Goal: Communication & Community: Answer question/provide support

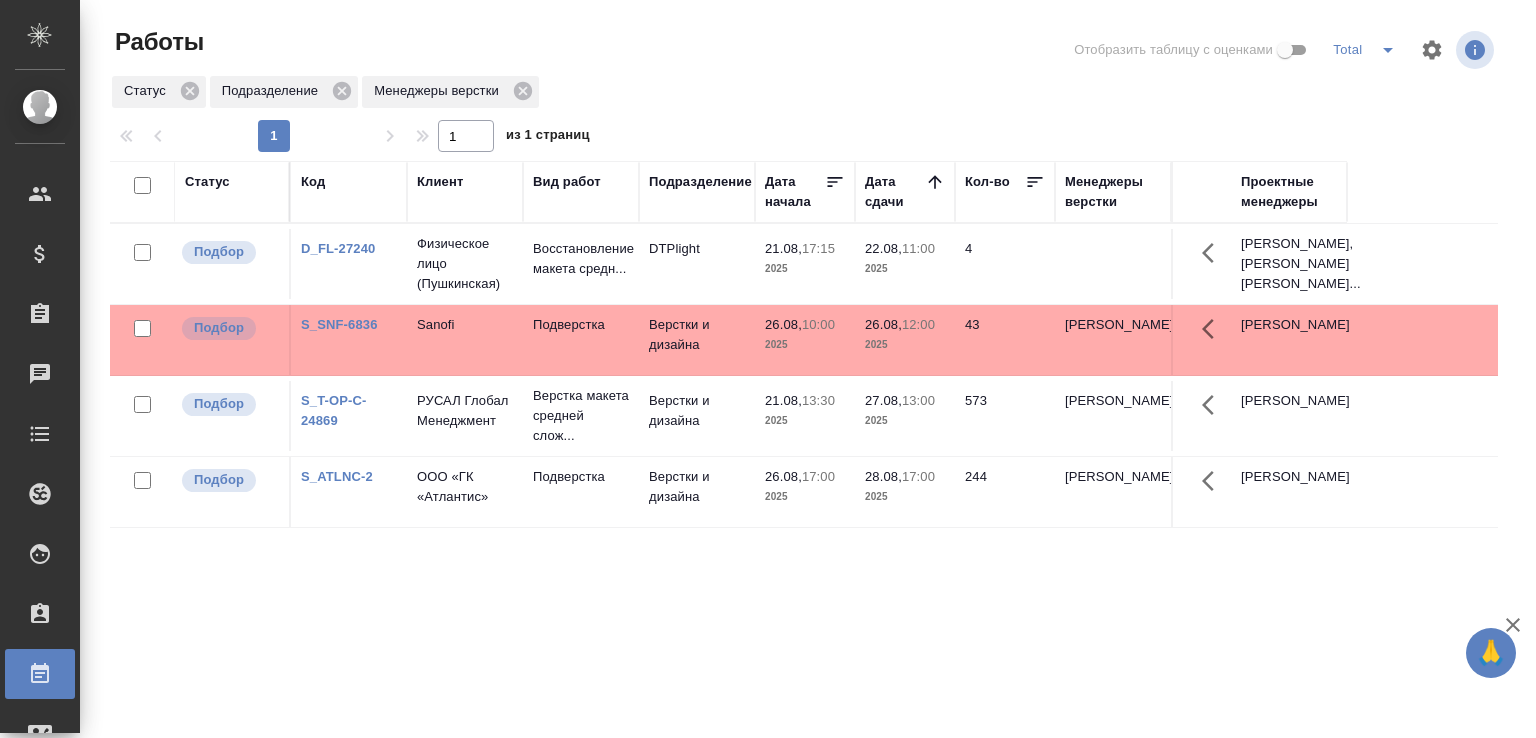
click at [755, 89] on div "Статус Подразделение Менеджеры верстки" at bounding box center [804, 92] width 1388 height 36
click at [637, 74] on div "Статус Подразделение Менеджеры верстки" at bounding box center [804, 92] width 1388 height 36
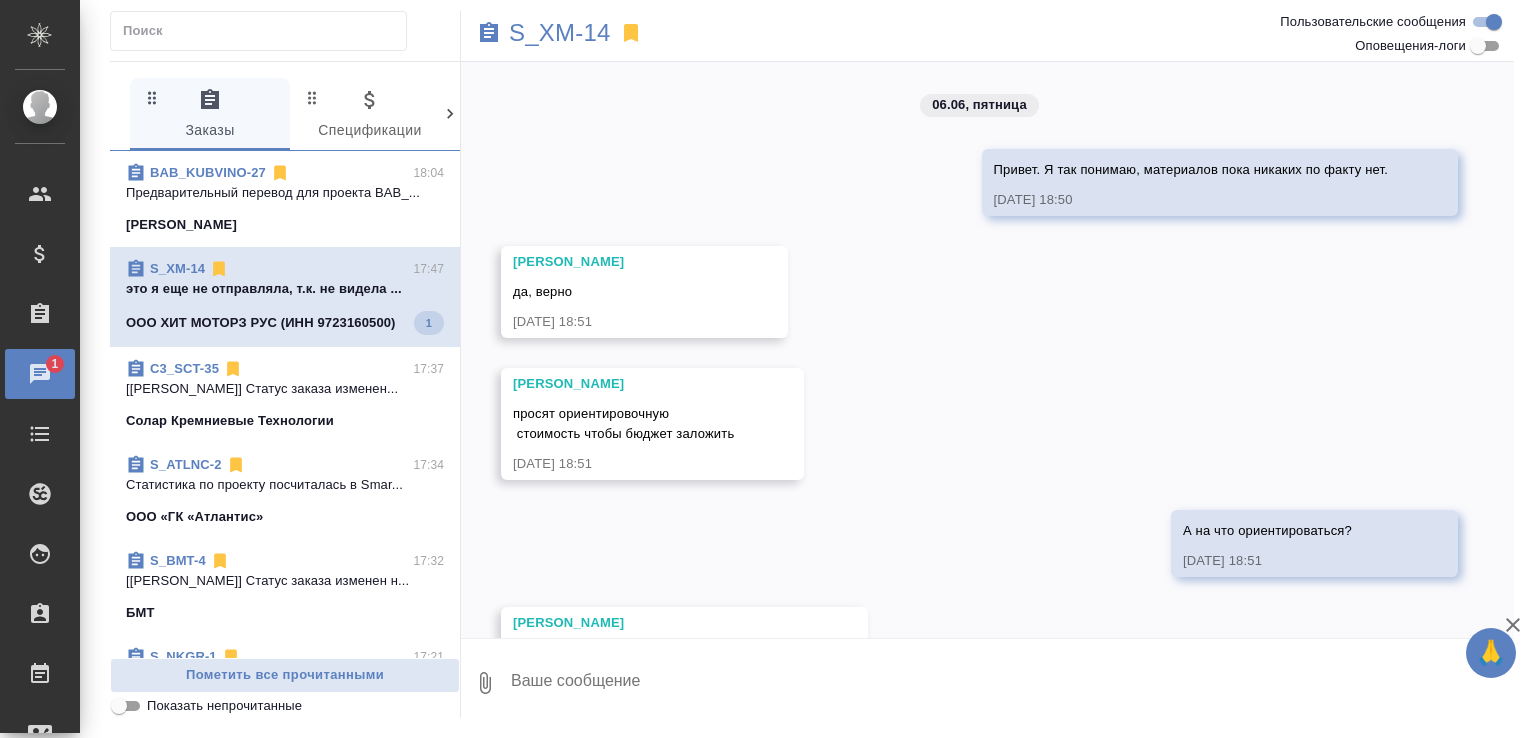
scroll to position [17607, 0]
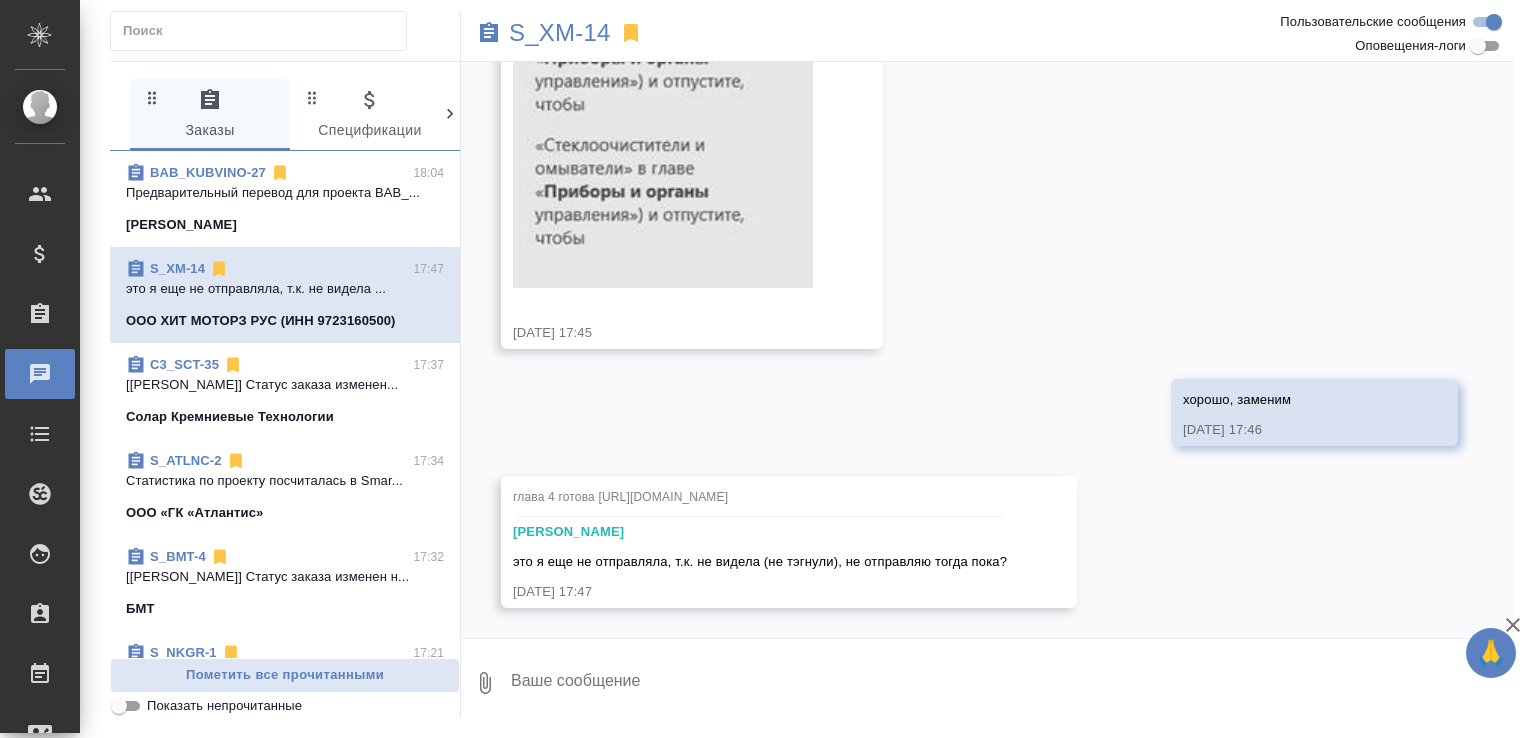
click at [720, 672] on textarea at bounding box center [1011, 683] width 1005 height 68
type textarea "Можно отправить, и там же уже готова глава 5"
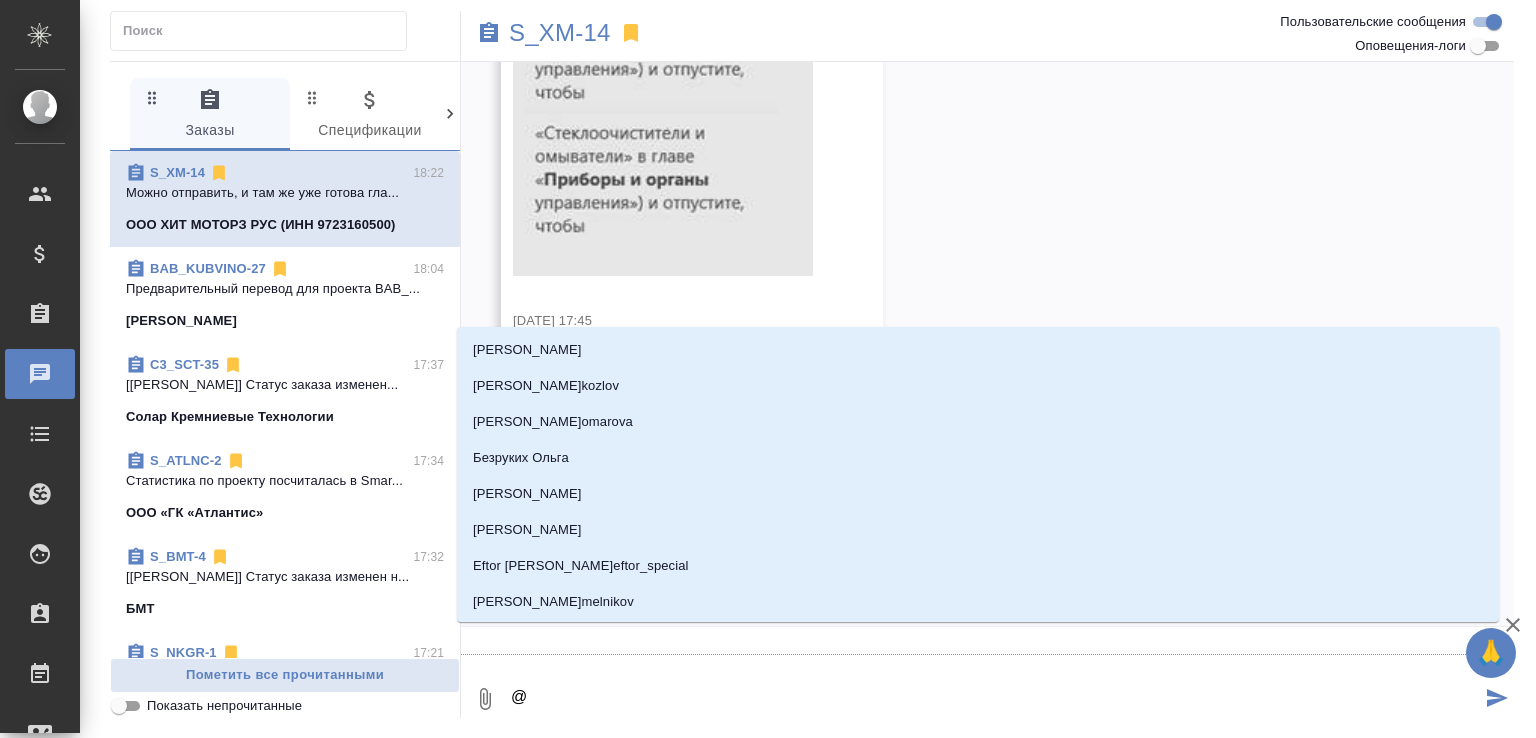
type textarea "@у"
type input "у"
type textarea "@ус"
type input "ус"
type textarea "@усм"
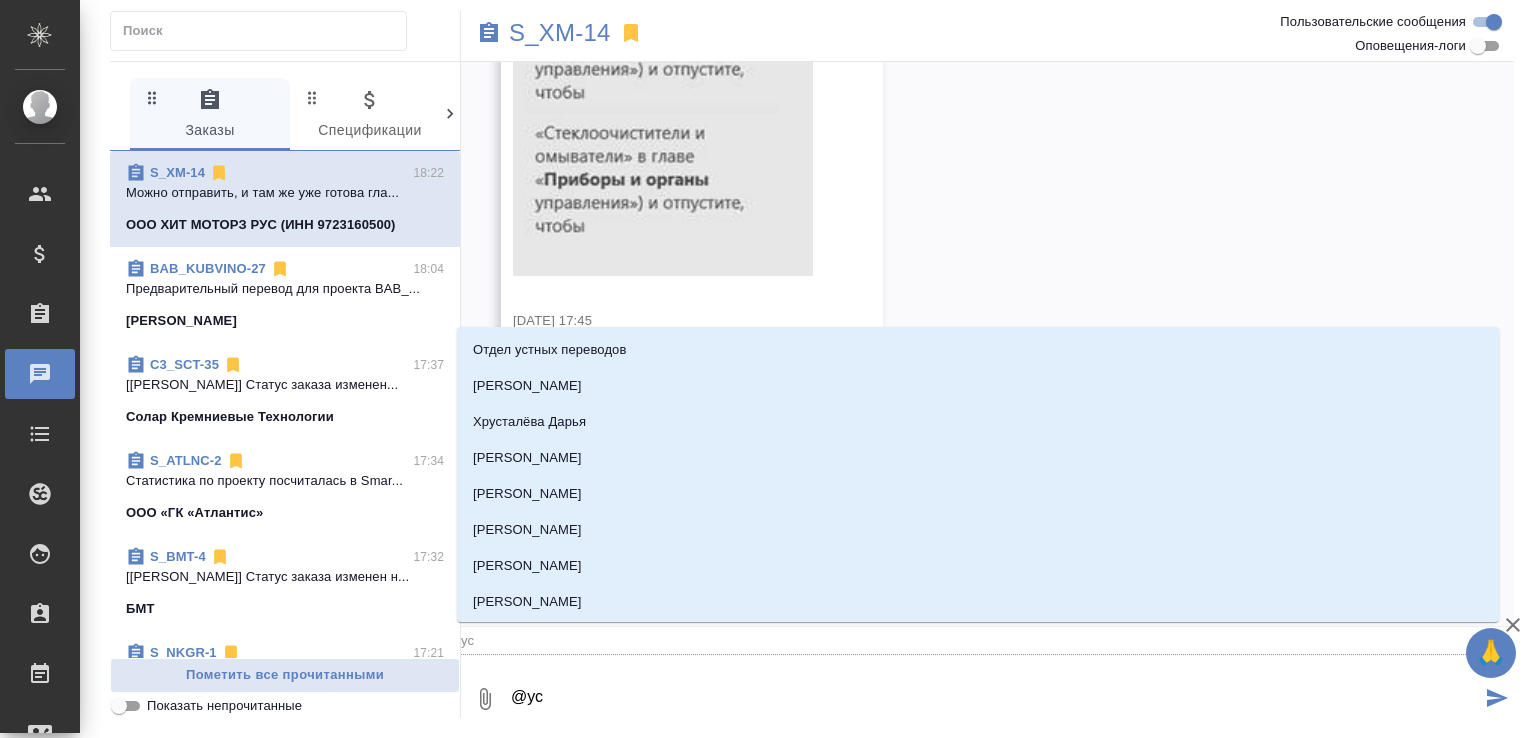
type input "усм"
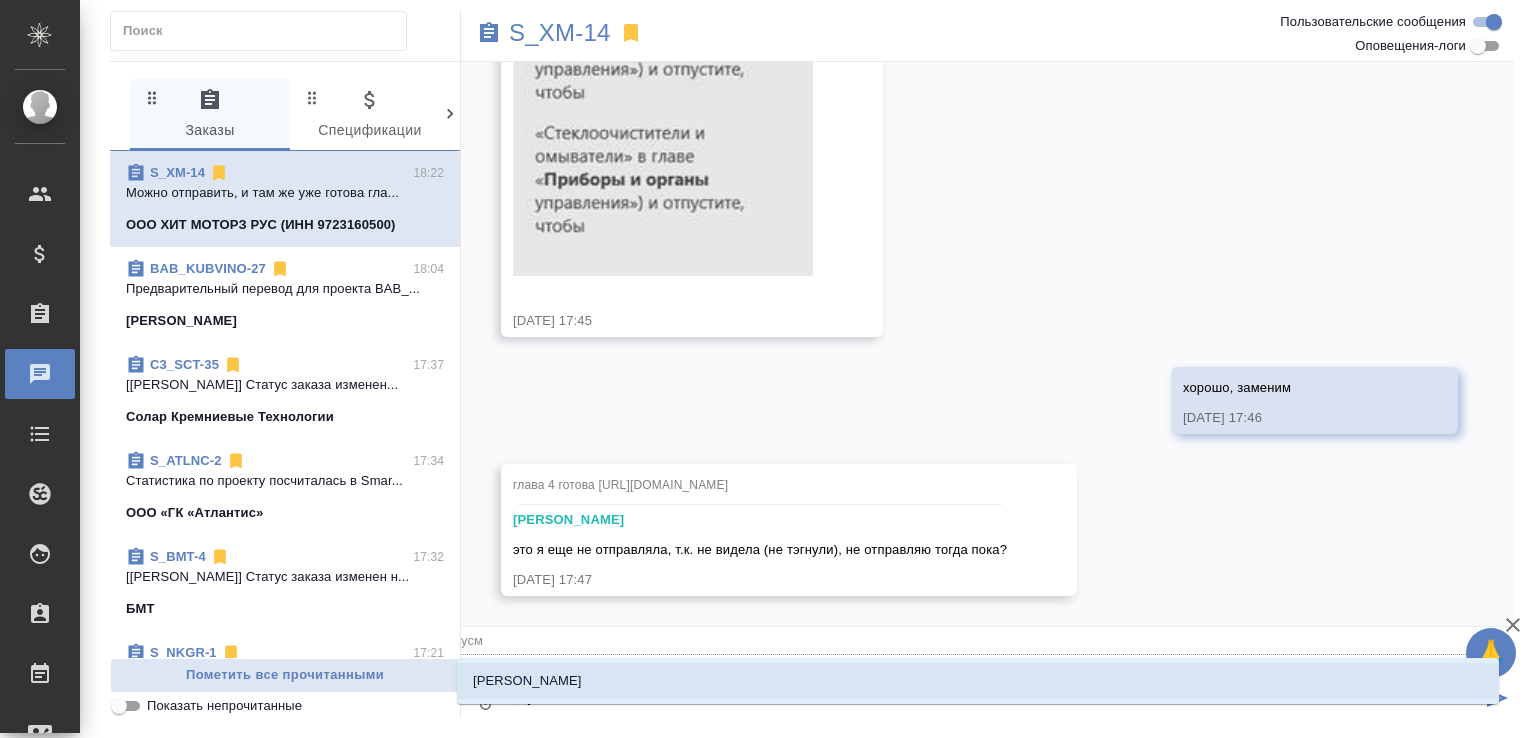
type textarea "@усма"
type input "усма"
click at [720, 672] on li "Усманова Ольга" at bounding box center [978, 681] width 1042 height 36
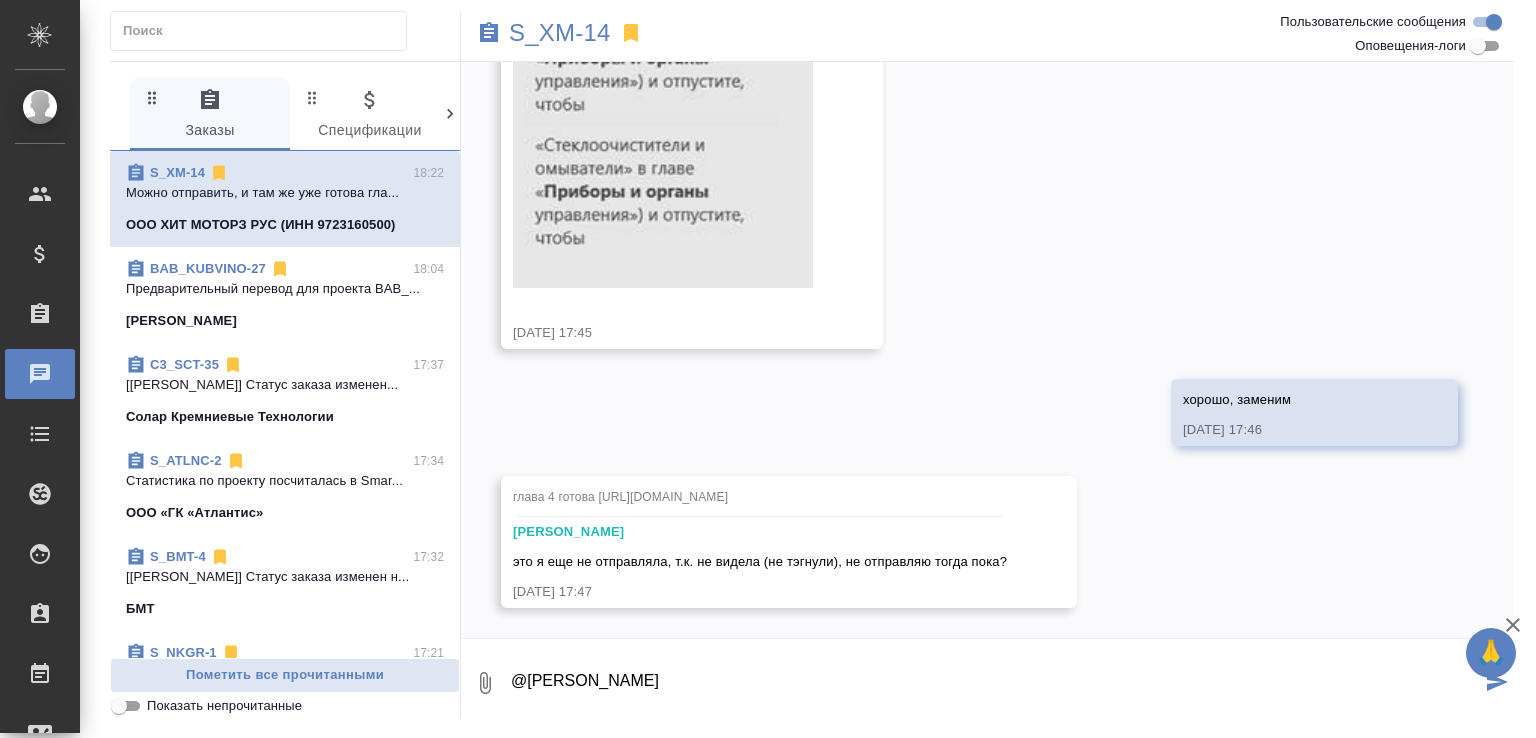
type textarea "@Усманова Ольга"
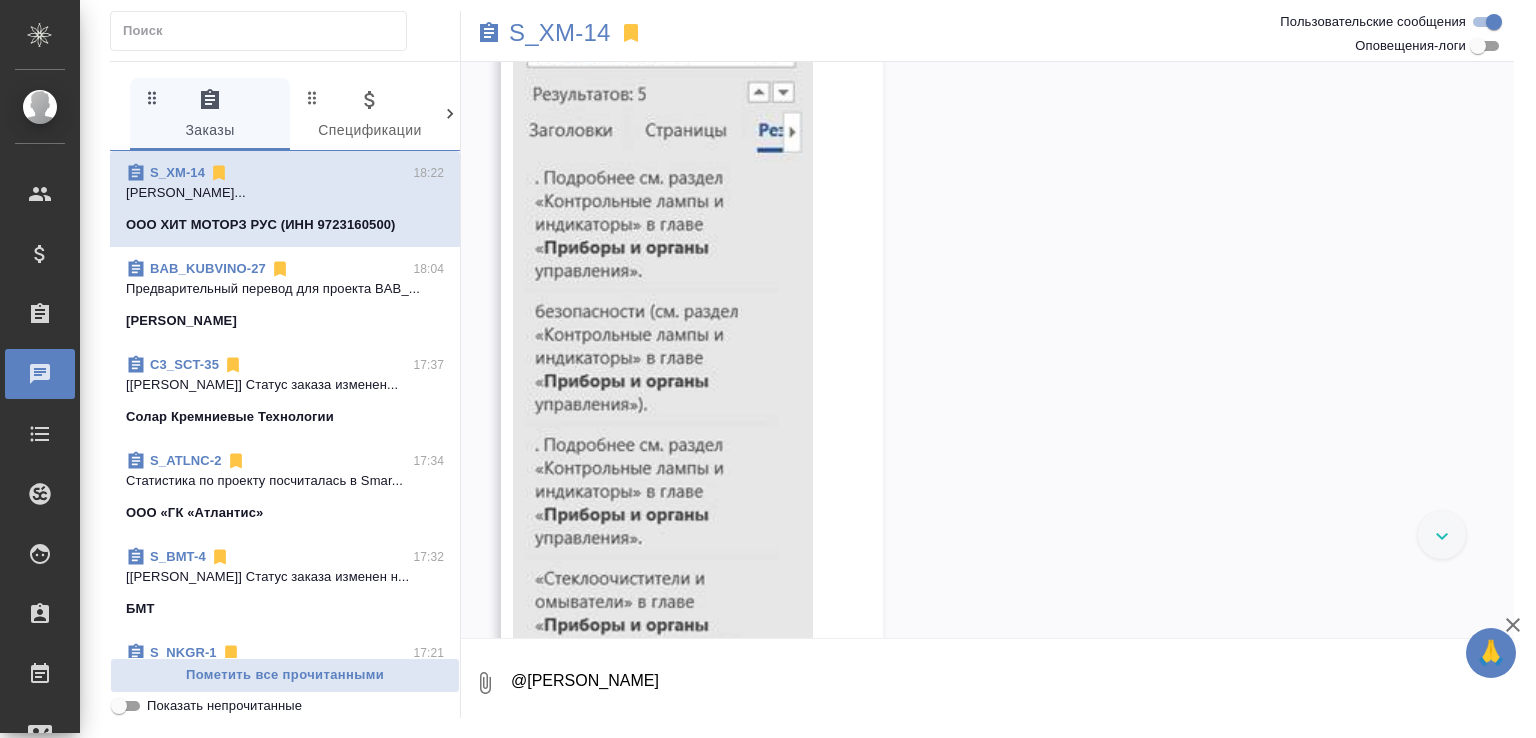
scroll to position [16227, 0]
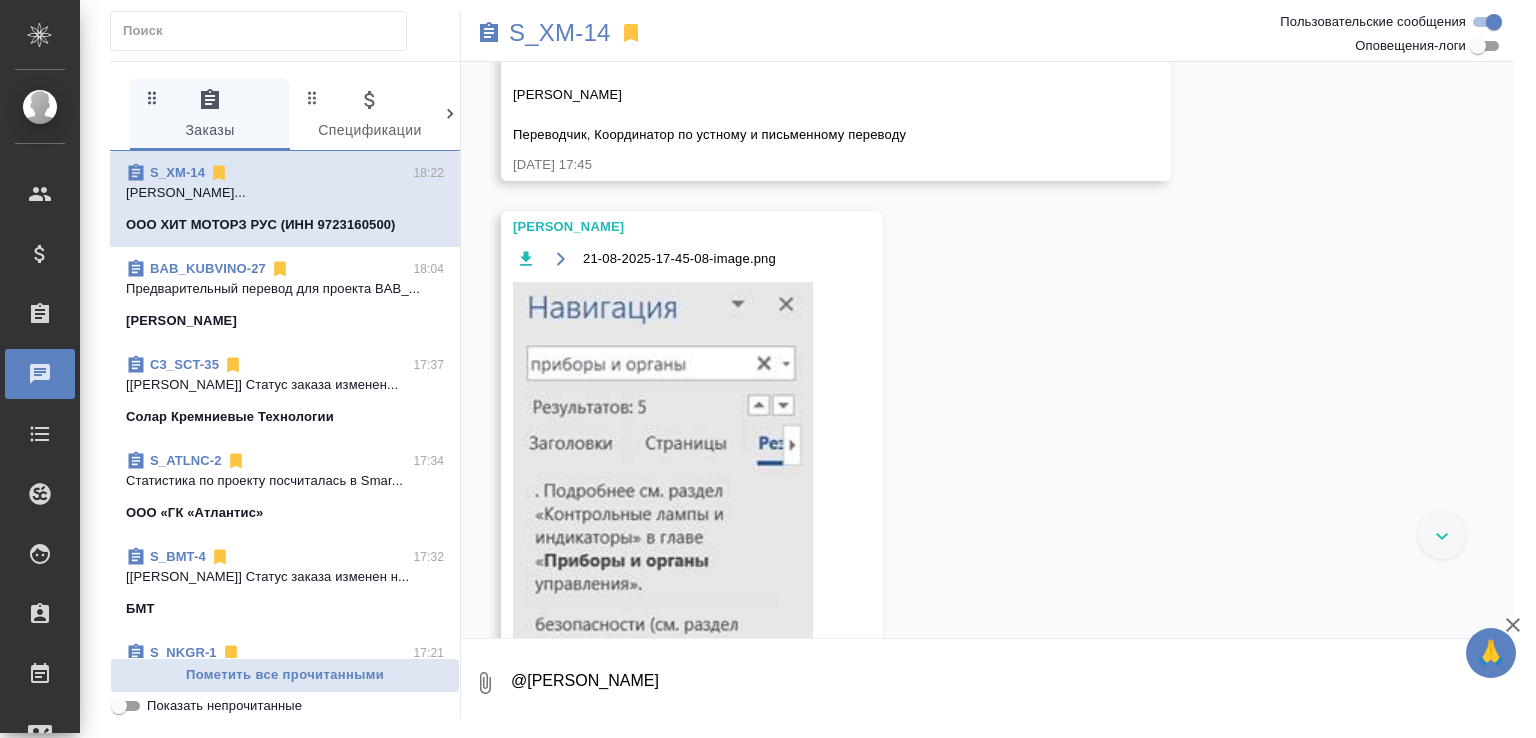
drag, startPoint x: 524, startPoint y: 312, endPoint x: 963, endPoint y: 357, distance: 441.2
copy span "Везде в тексте «Приборы и органы управления» поменять на «Краткое введение в фу…"
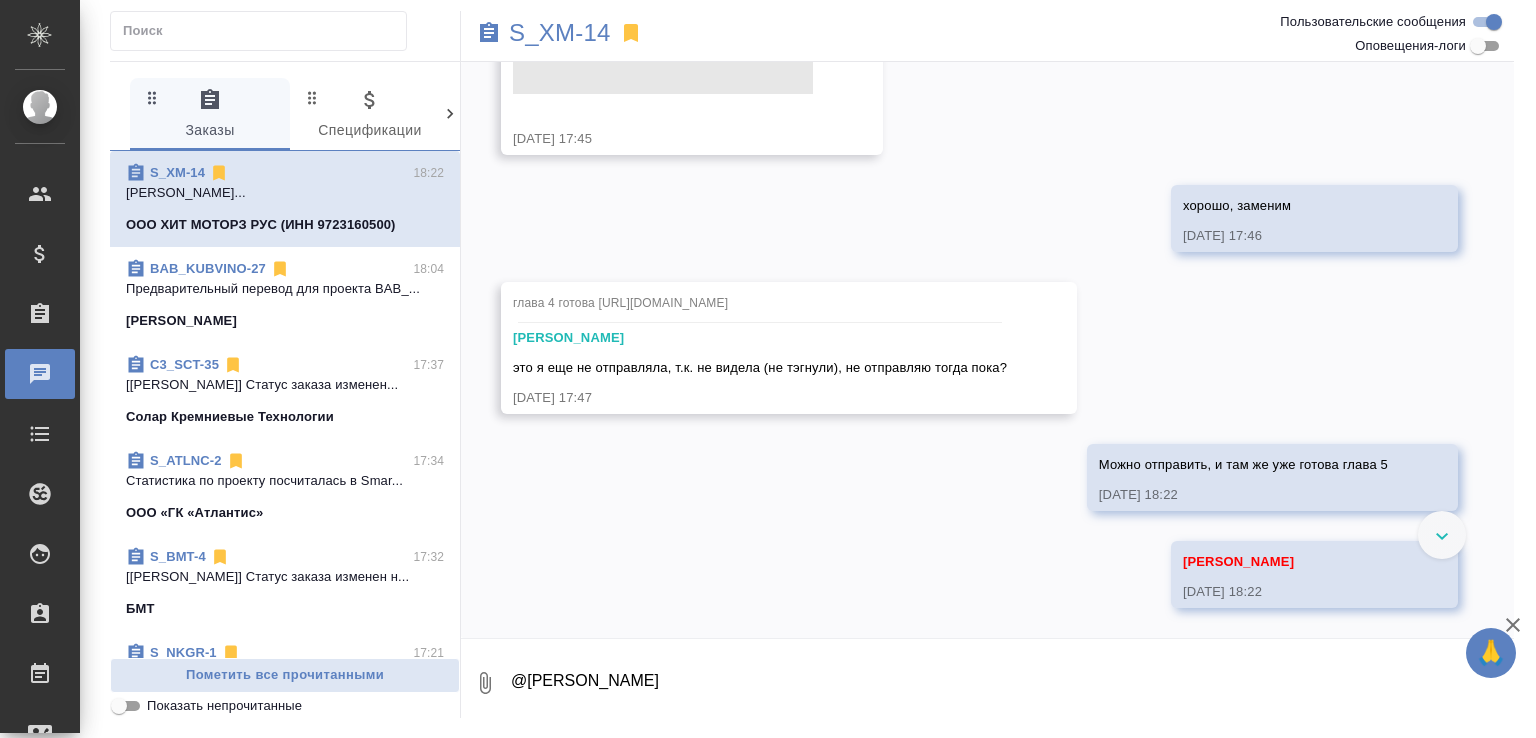
scroll to position [17587, 0]
click at [640, 697] on textarea "@Усманова Ольга" at bounding box center [1011, 683] width 1005 height 68
click at [1288, 683] on textarea "В главе 5 правок выше пока нет, её закончили раньше получения указаний, но прав…" at bounding box center [995, 683] width 972 height 68
click at [1424, 678] on textarea "В главе 5 правок выше пока нет, её закончили раньше получения указаний, но прав…" at bounding box center [995, 683] width 972 height 68
type textarea "В главе 5 правок выше пока нет, её закончили раньше получения указаний, но прав…"
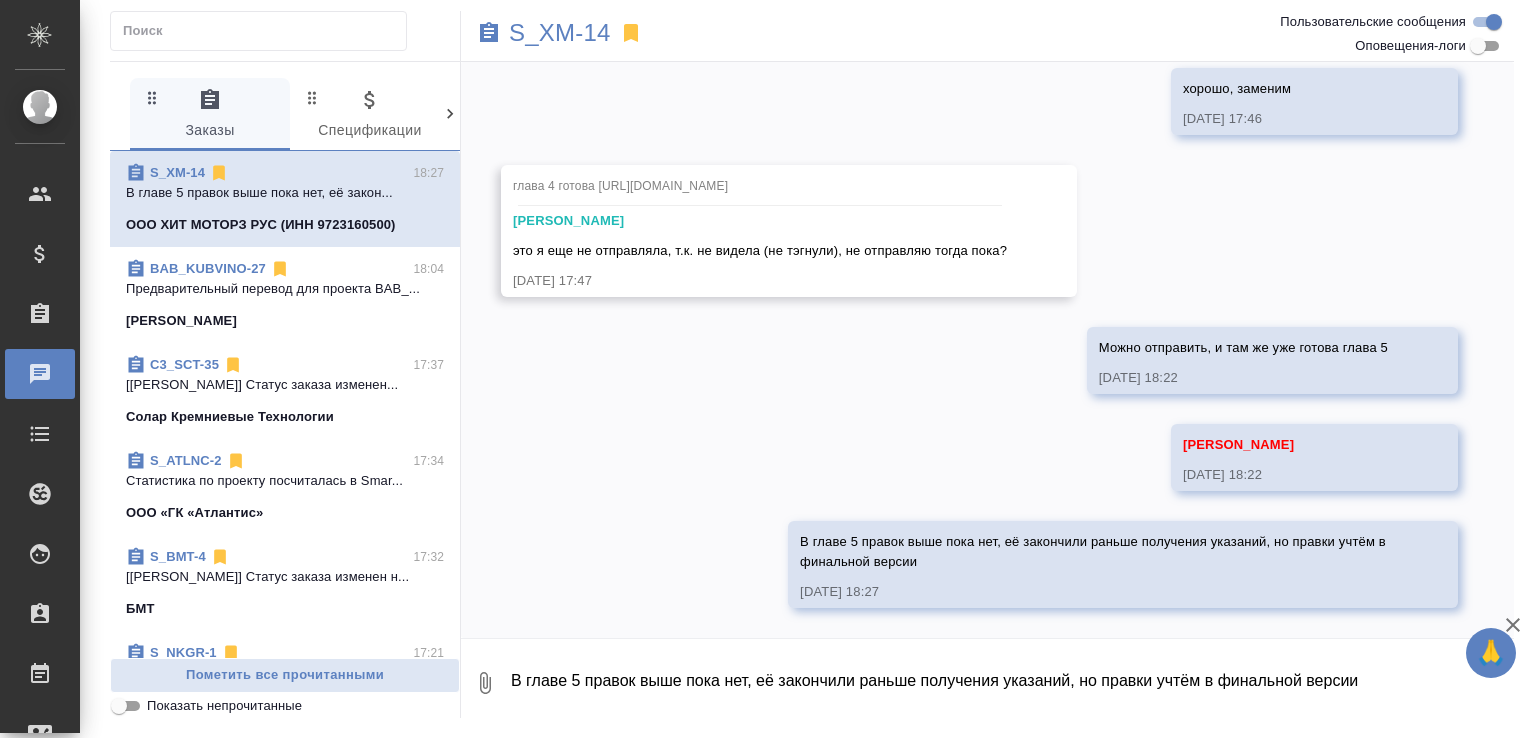
scroll to position [17918, 0]
